Goal: Entertainment & Leisure: Browse casually

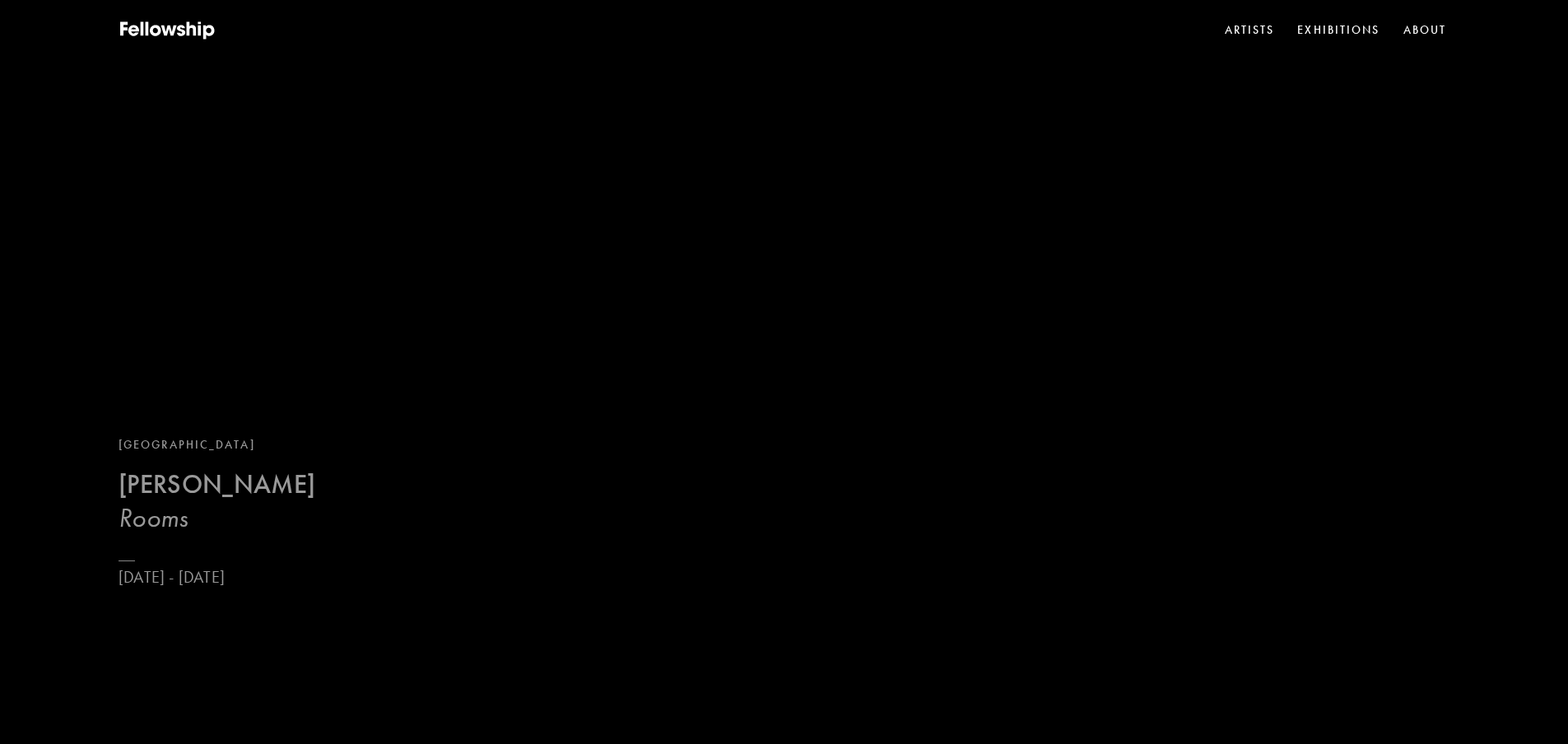
click at [194, 498] on b "[PERSON_NAME]" at bounding box center [216, 484] width 196 height 32
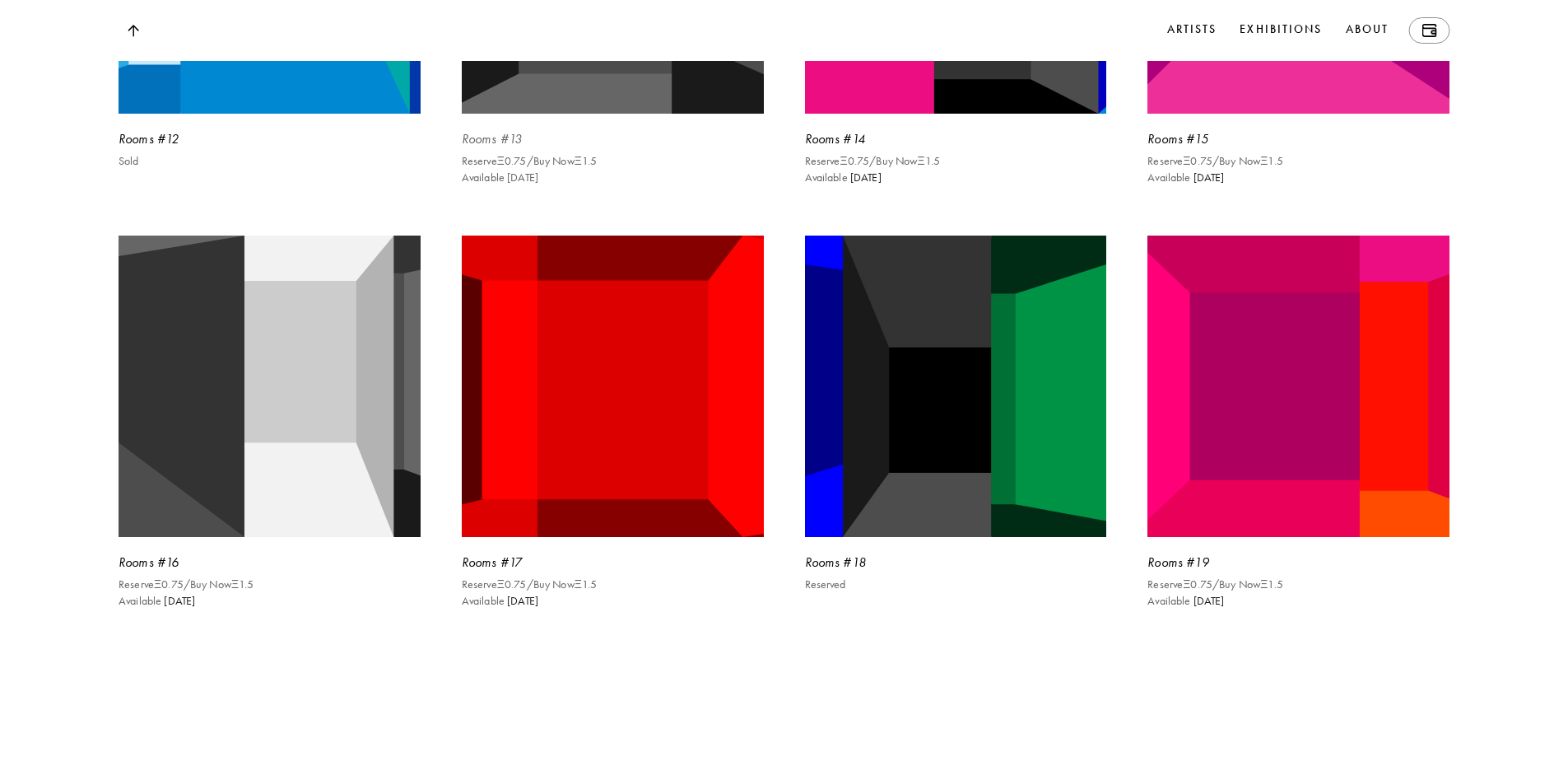
scroll to position [4611, 0]
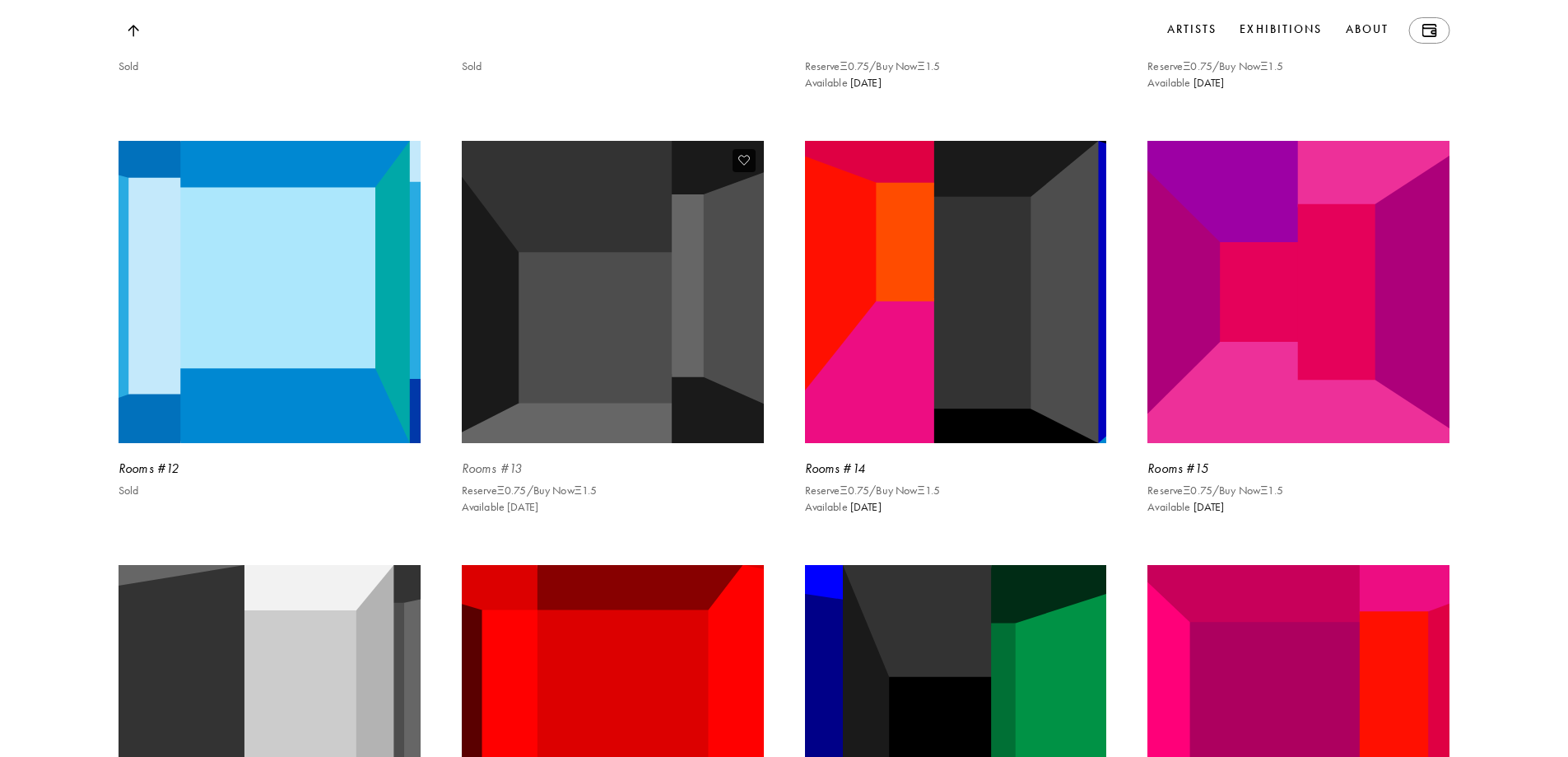
click at [630, 447] on img at bounding box center [612, 291] width 311 height 311
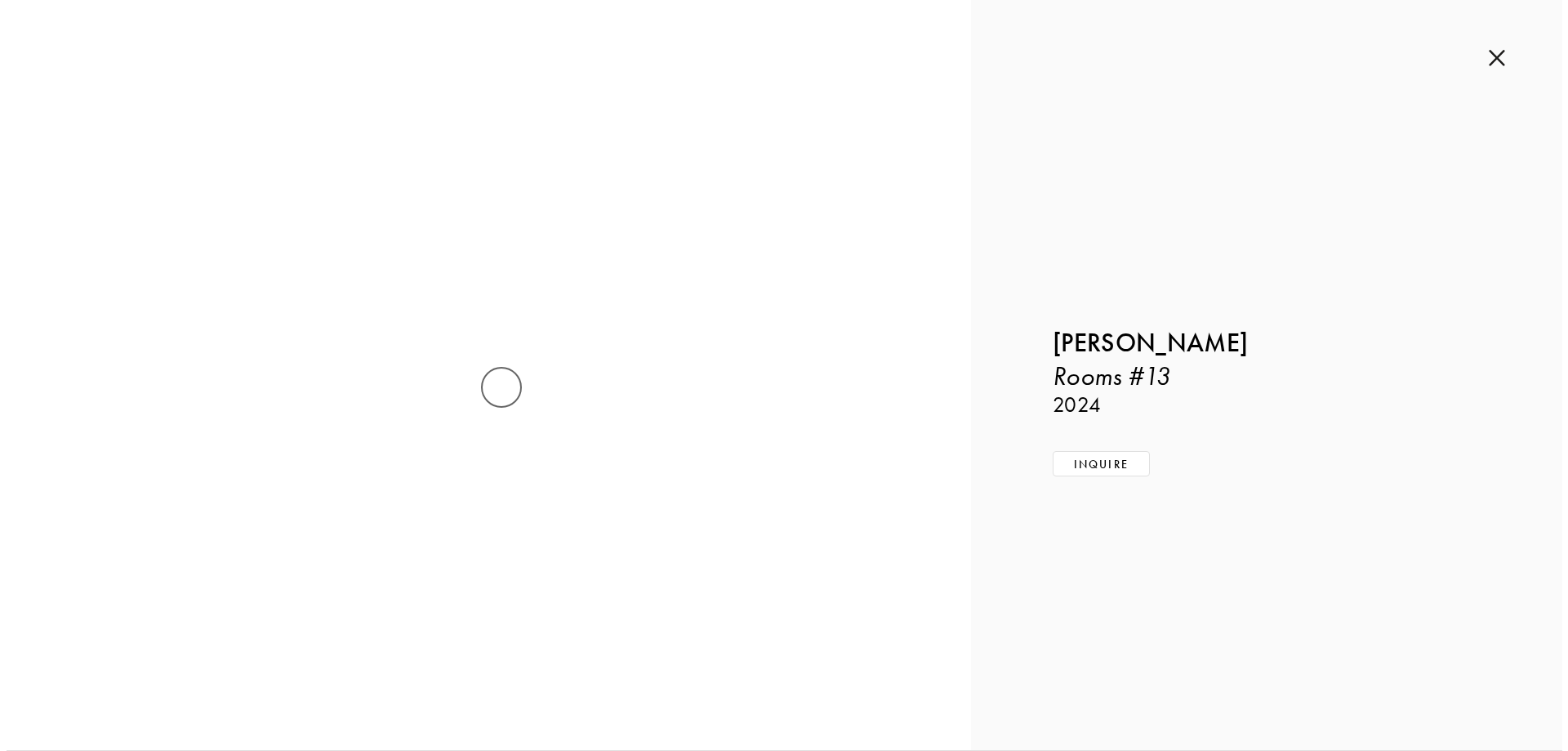
scroll to position [4588, 0]
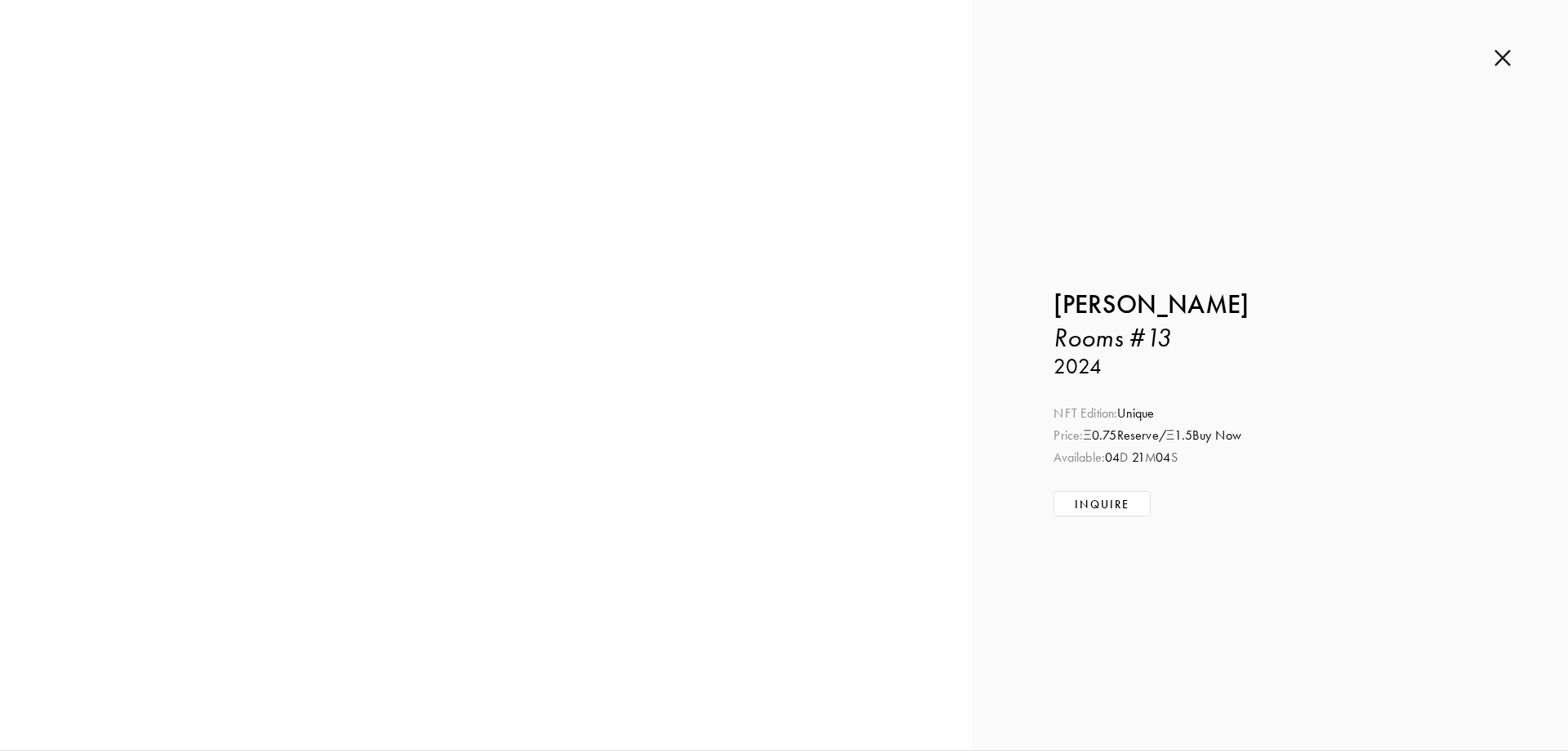
click at [674, 418] on div at bounding box center [485, 375] width 808 height 545
click at [672, 410] on div at bounding box center [784, 376] width 1568 height 751
click at [690, 405] on div at bounding box center [485, 375] width 808 height 545
click at [1501, 60] on img at bounding box center [1502, 57] width 16 height 18
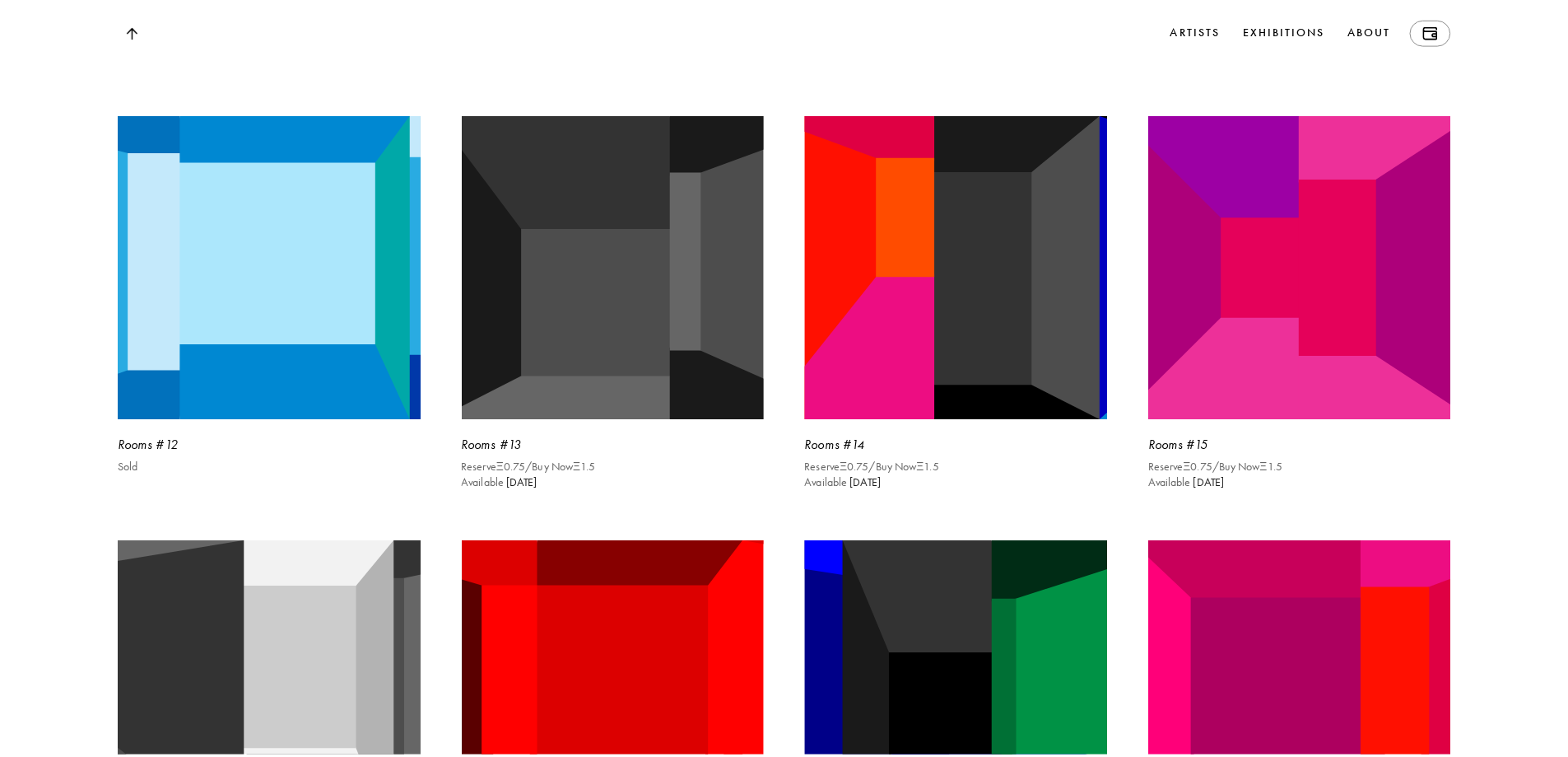
scroll to position [4611, 0]
